Goal: Task Accomplishment & Management: Manage account settings

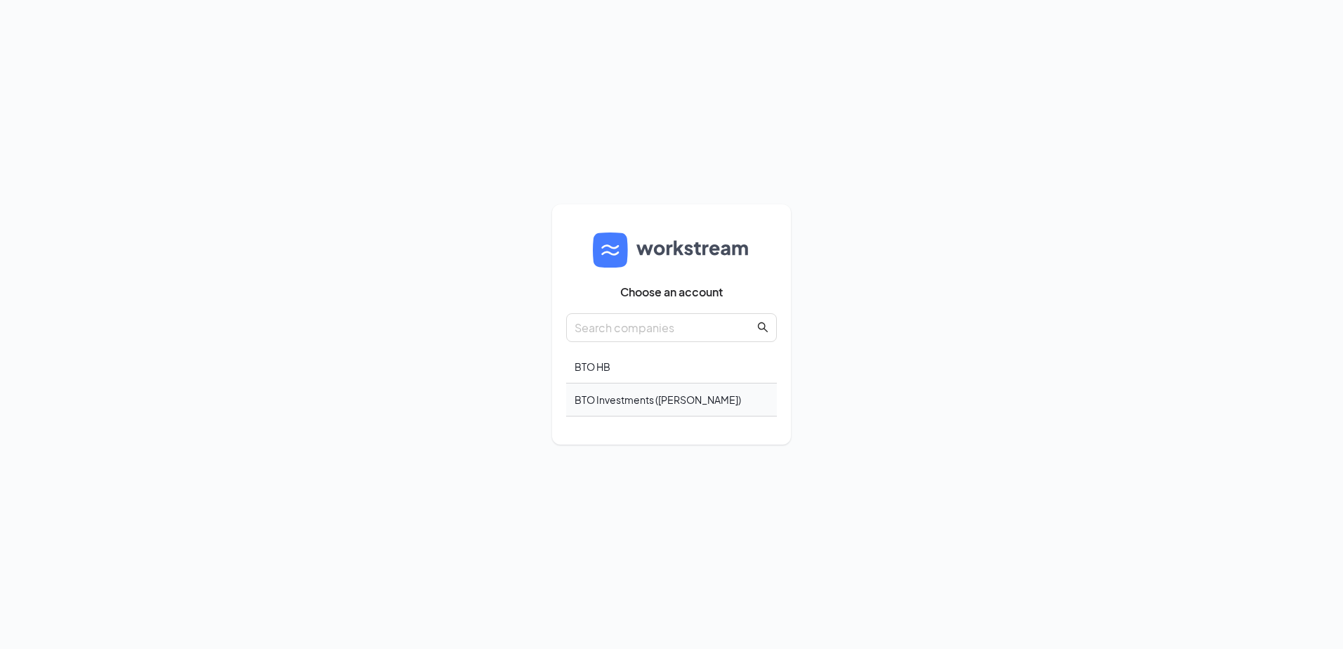
click at [613, 403] on div "BTO Investments ([PERSON_NAME])" at bounding box center [671, 400] width 211 height 33
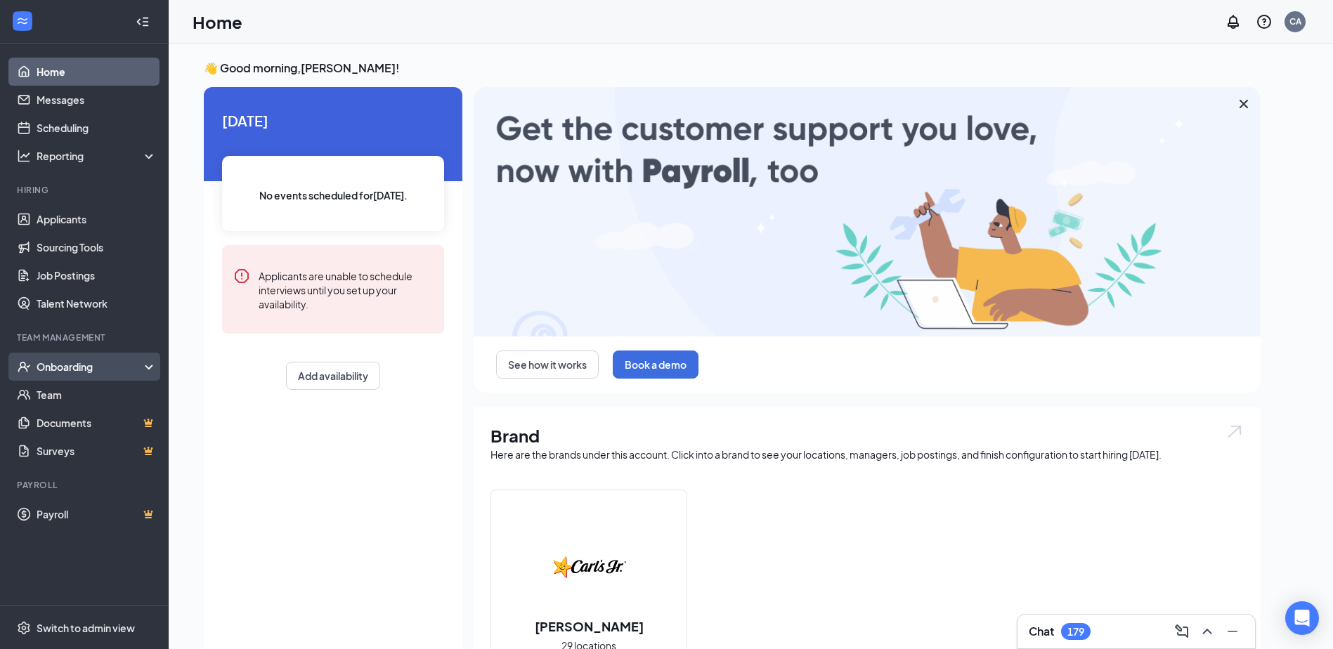
click at [68, 370] on div "Onboarding" at bounding box center [91, 367] width 108 height 14
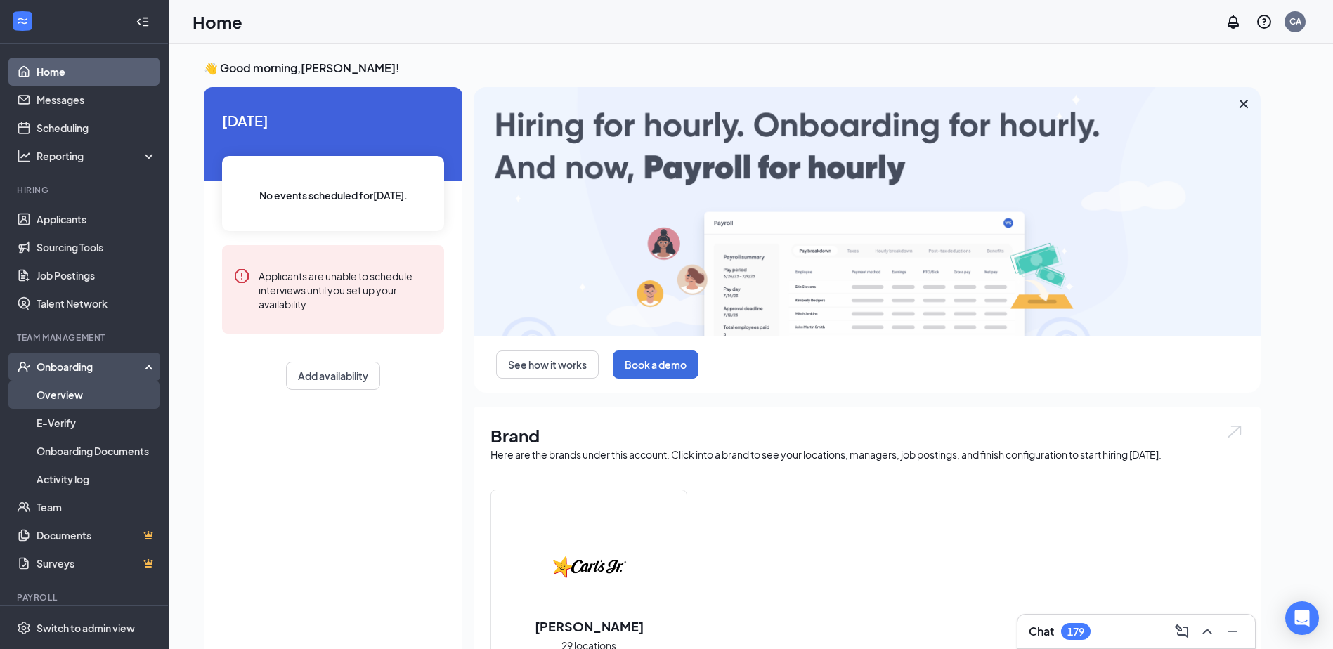
click at [69, 396] on link "Overview" at bounding box center [97, 395] width 120 height 28
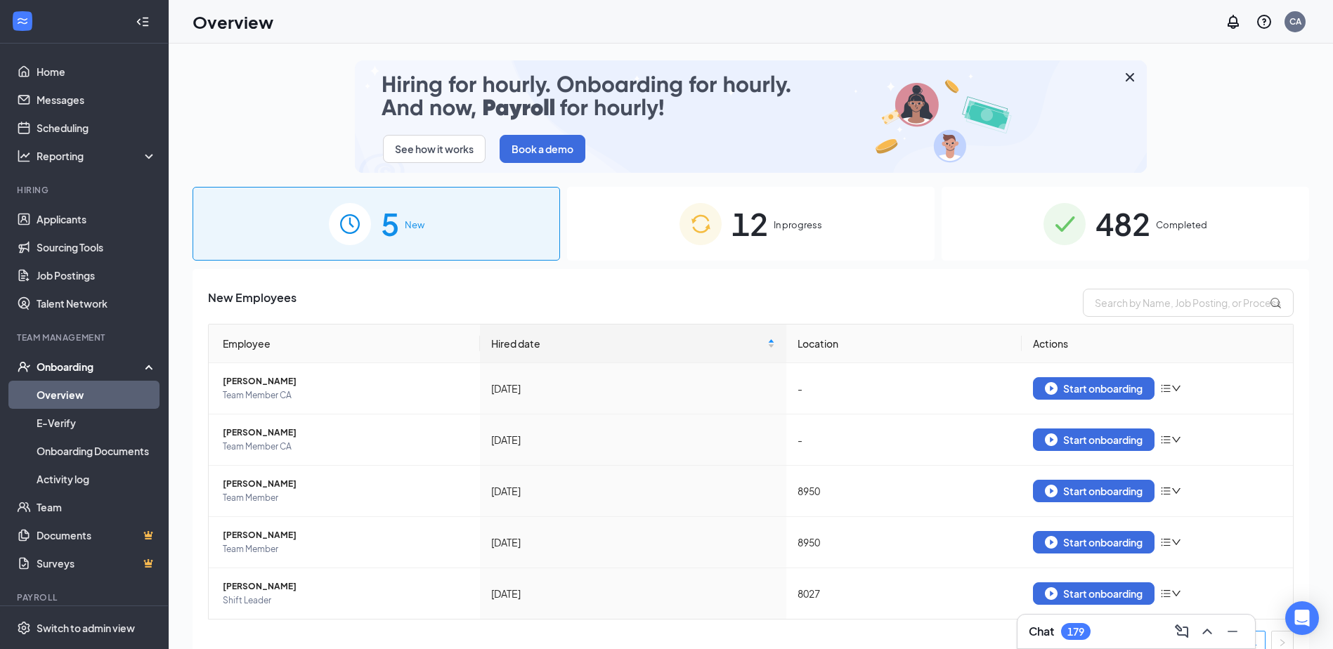
click at [1136, 244] on span "482" at bounding box center [1122, 224] width 55 height 48
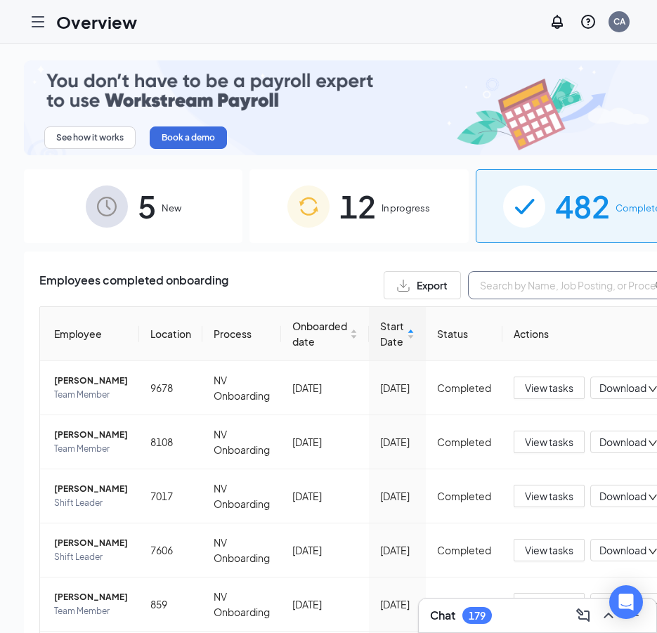
click at [482, 280] on input "text" at bounding box center [573, 285] width 211 height 28
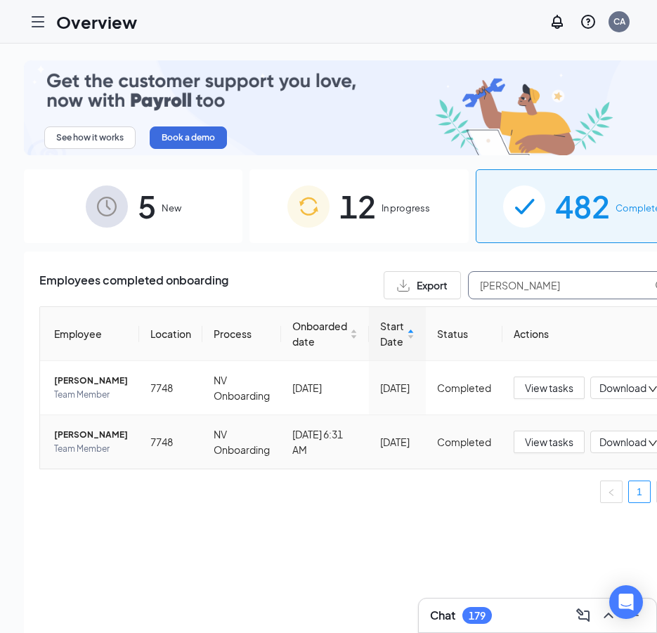
type input "Justin"
click at [74, 442] on span "Justin K Garcia" at bounding box center [91, 435] width 74 height 14
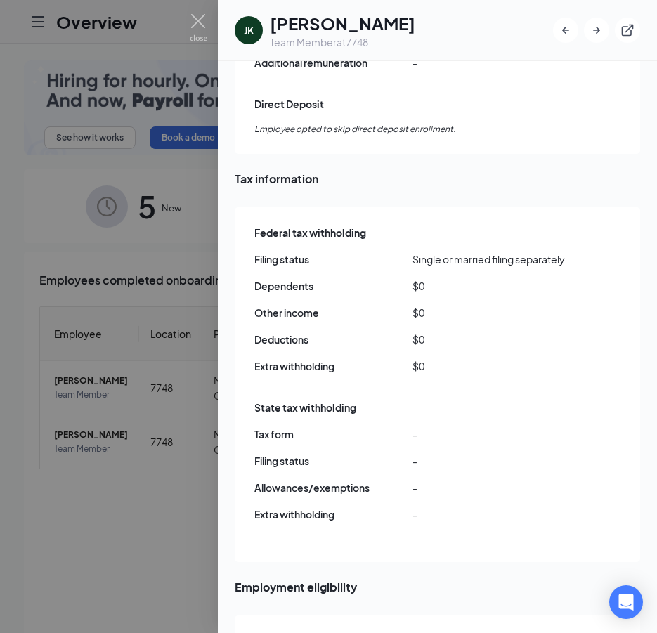
scroll to position [1124, 0]
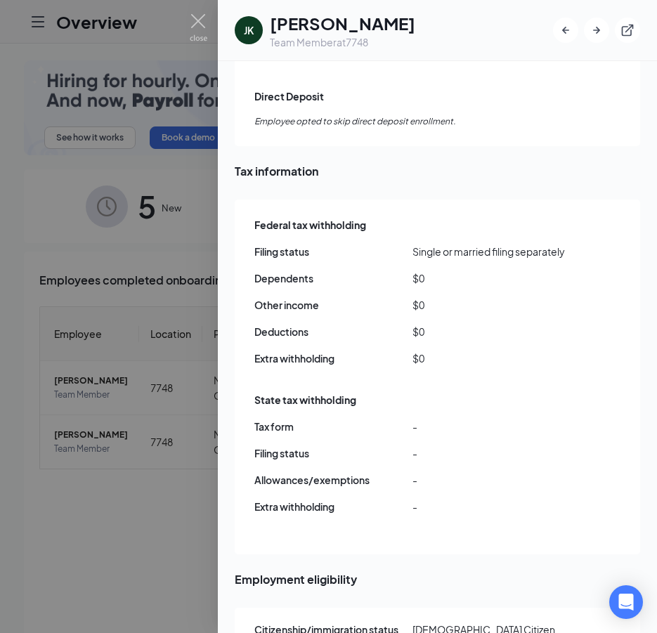
click at [533, 162] on span "Tax information" at bounding box center [437, 171] width 405 height 18
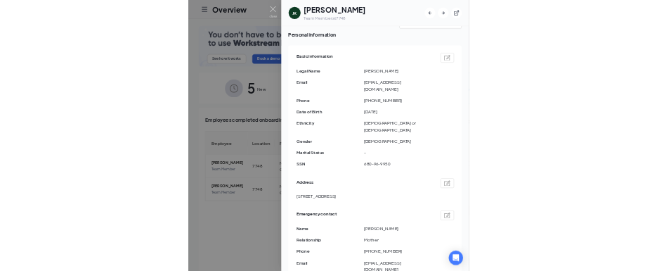
scroll to position [70, 0]
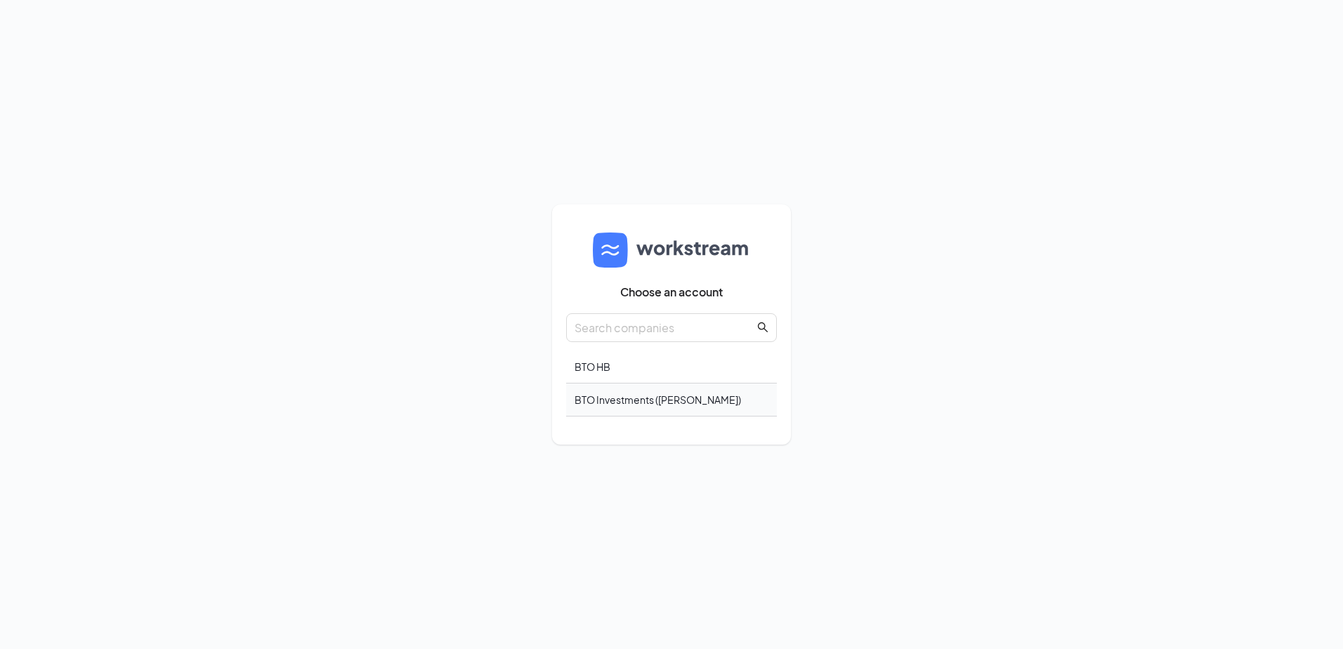
click at [639, 408] on div "BTO Investments ([PERSON_NAME])" at bounding box center [671, 400] width 211 height 33
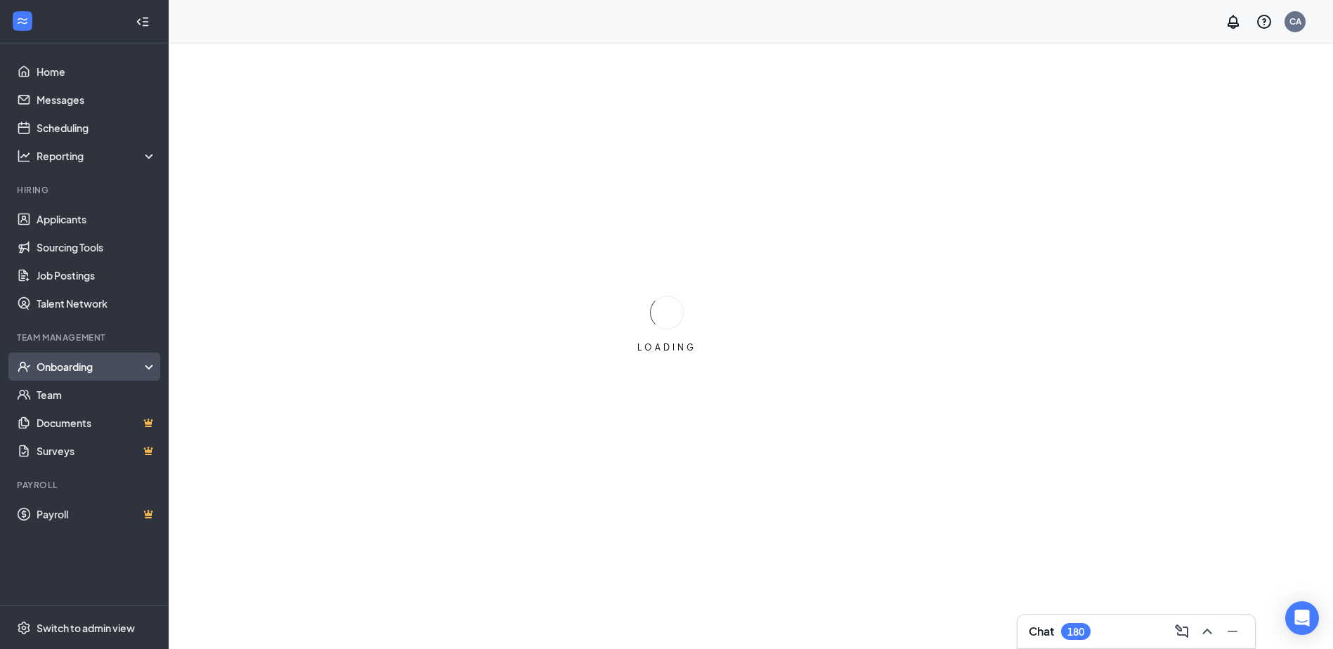
click at [81, 365] on div "Onboarding" at bounding box center [91, 367] width 108 height 14
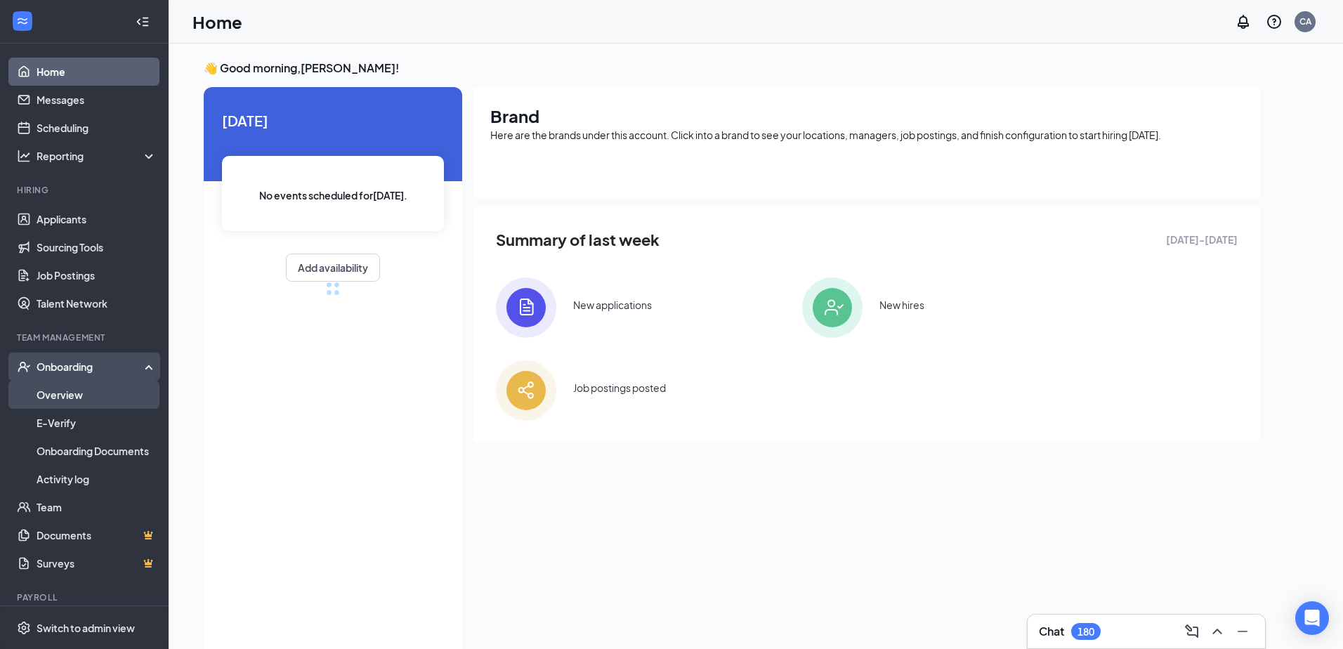
click at [81, 398] on link "Overview" at bounding box center [97, 395] width 120 height 28
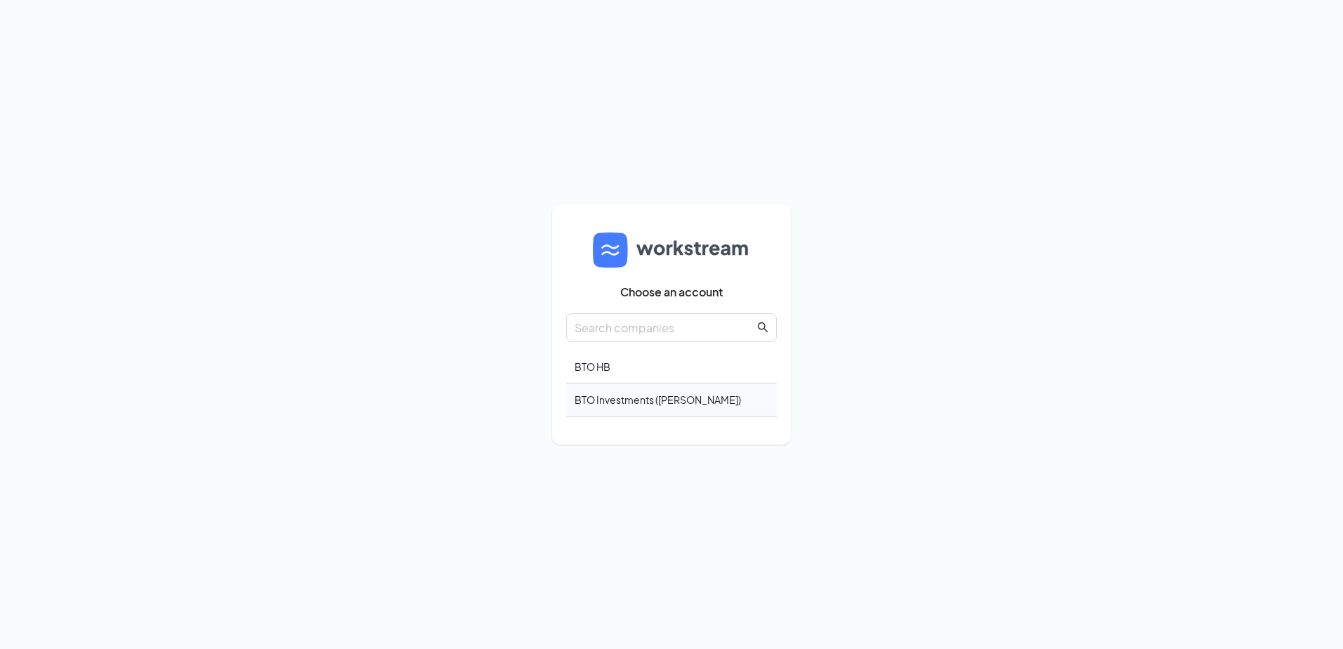
click at [638, 405] on div "BTO Investments (Carl's Jr.)" at bounding box center [671, 400] width 211 height 33
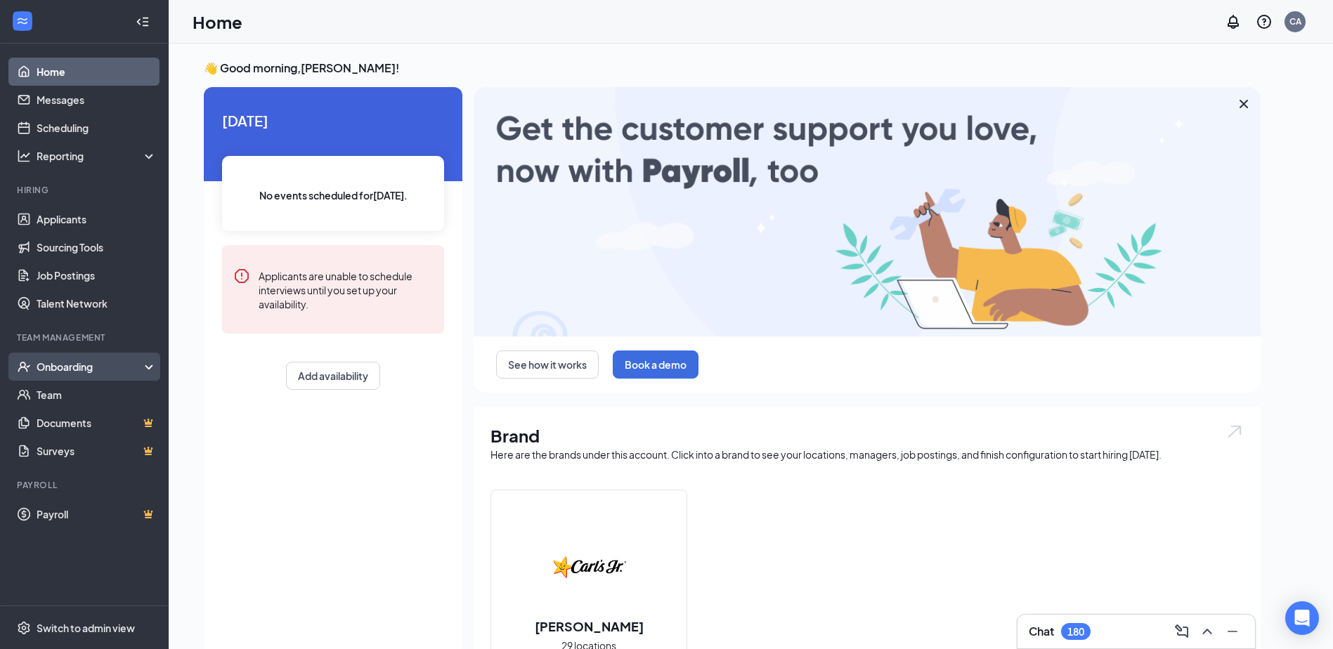
click at [66, 376] on div "Onboarding" at bounding box center [84, 367] width 169 height 28
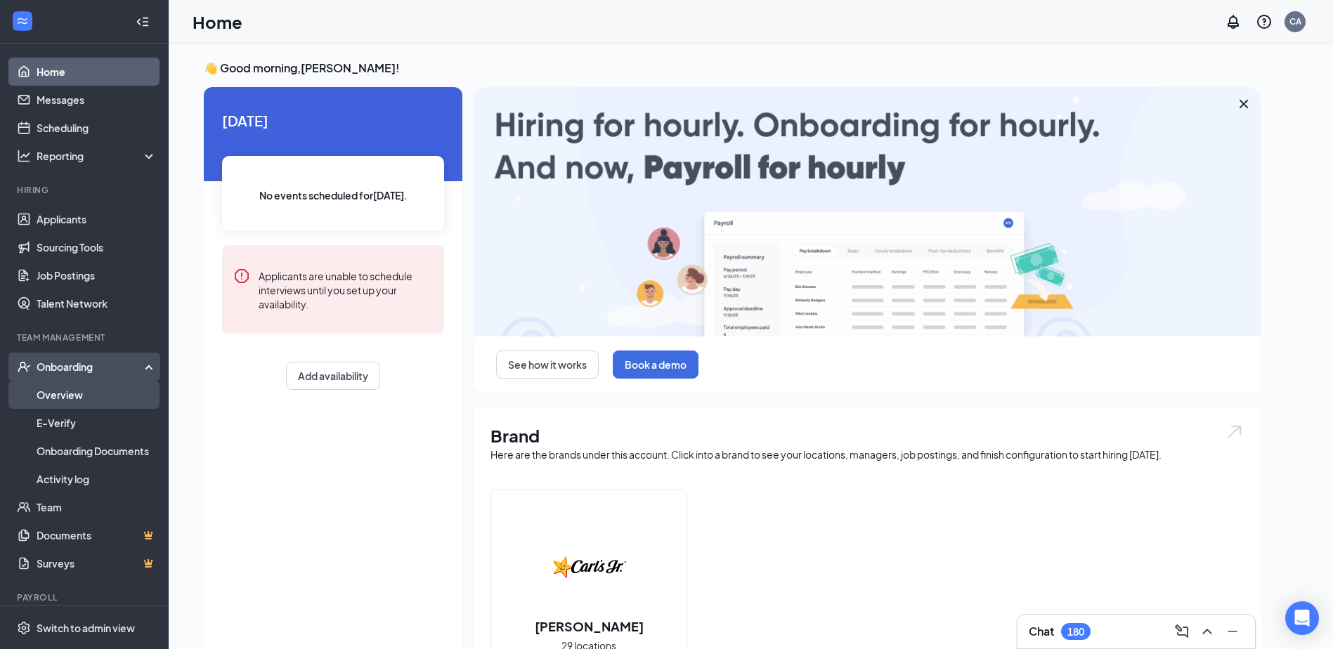
click at [60, 402] on link "Overview" at bounding box center [97, 395] width 120 height 28
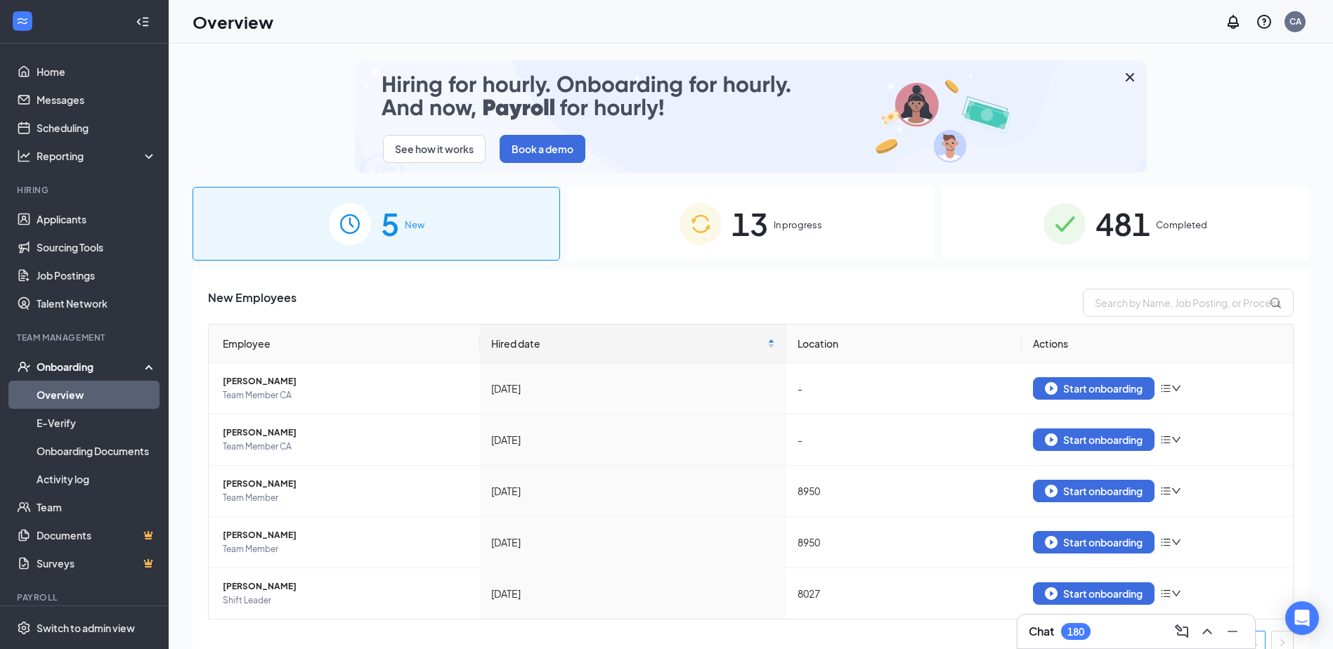
click at [1120, 250] on div "481 Completed" at bounding box center [1125, 224] width 367 height 74
